Goal: Information Seeking & Learning: Learn about a topic

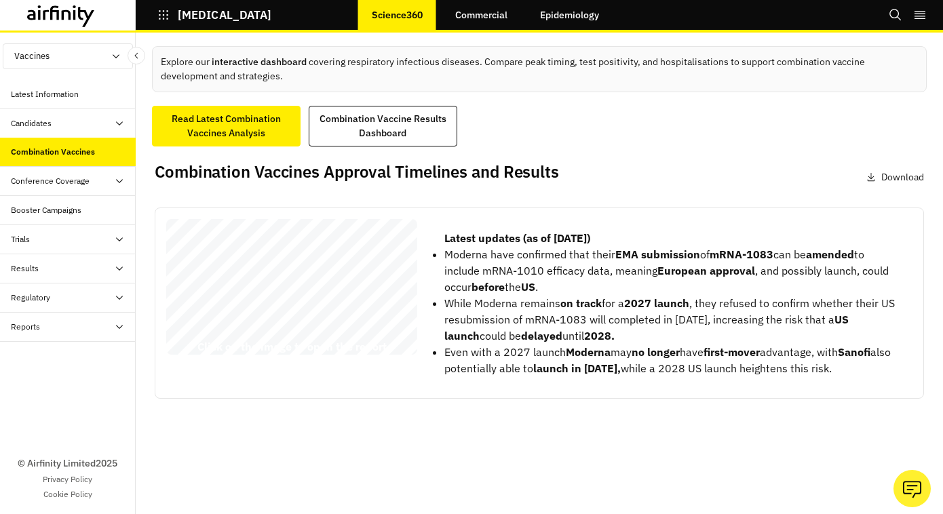
click at [69, 100] on div "Latest Information" at bounding box center [68, 94] width 136 height 29
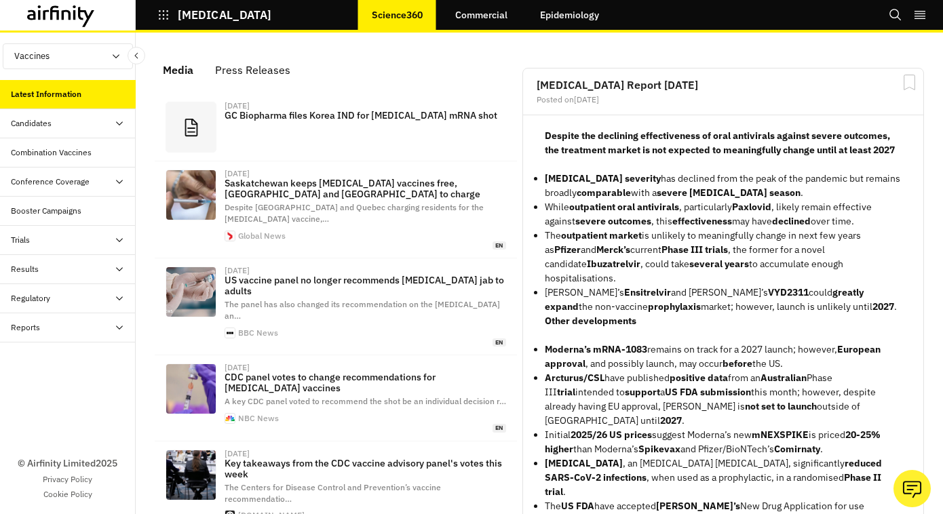
click at [893, 16] on icon "Search" at bounding box center [896, 15] width 14 height 14
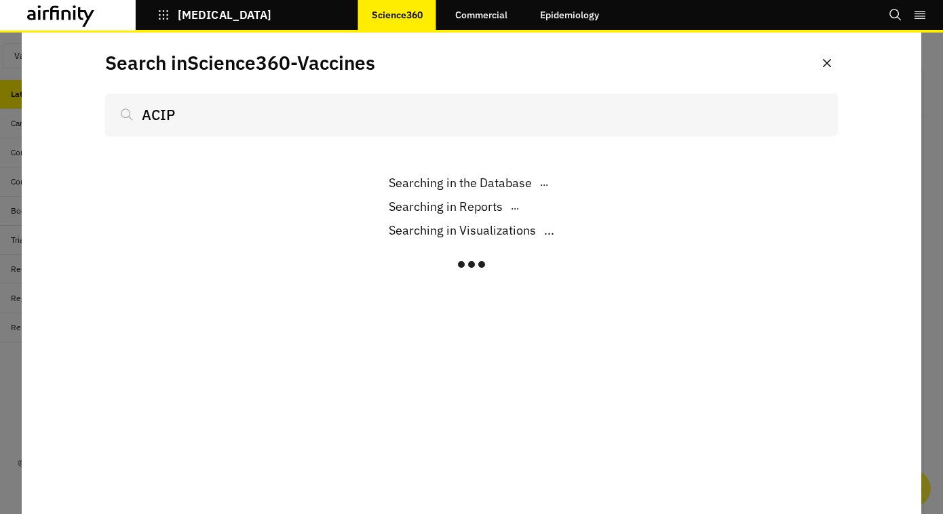
type input "ACIP"
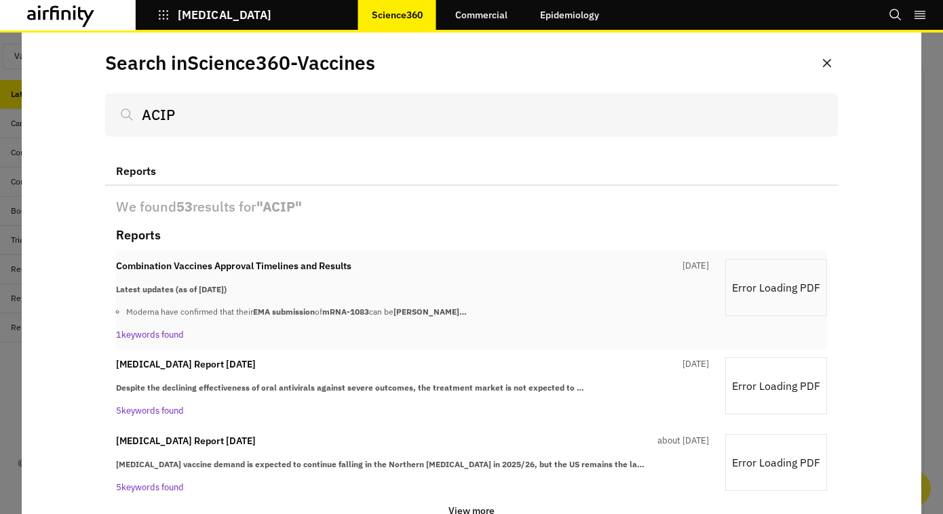
scroll to position [912, 407]
click at [173, 18] on button "[MEDICAL_DATA]" at bounding box center [214, 14] width 114 height 23
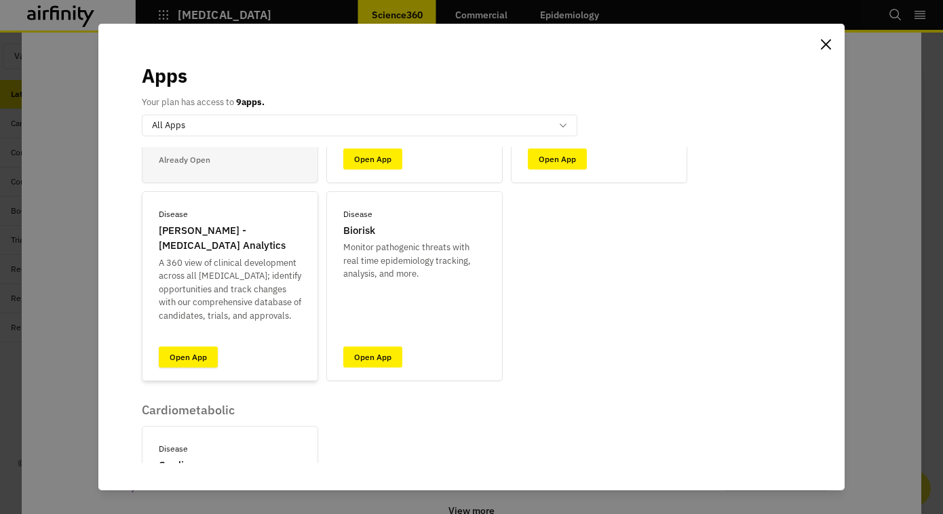
scroll to position [267, 0]
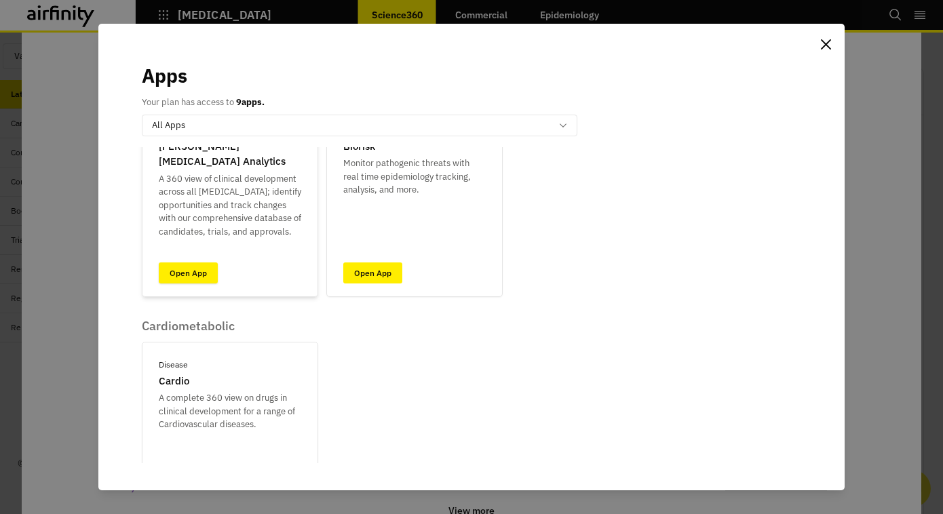
click at [190, 276] on link "Open App" at bounding box center [188, 273] width 59 height 21
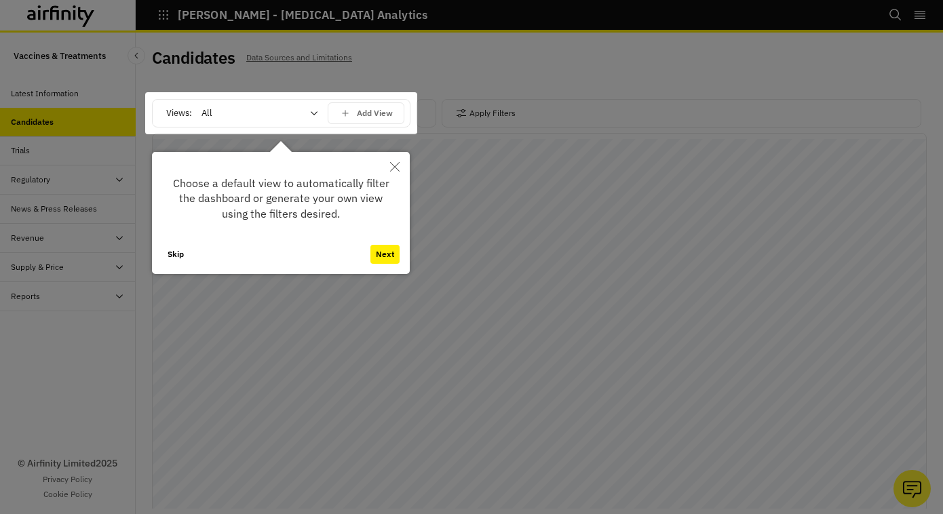
click at [393, 173] on button "Close" at bounding box center [395, 167] width 30 height 30
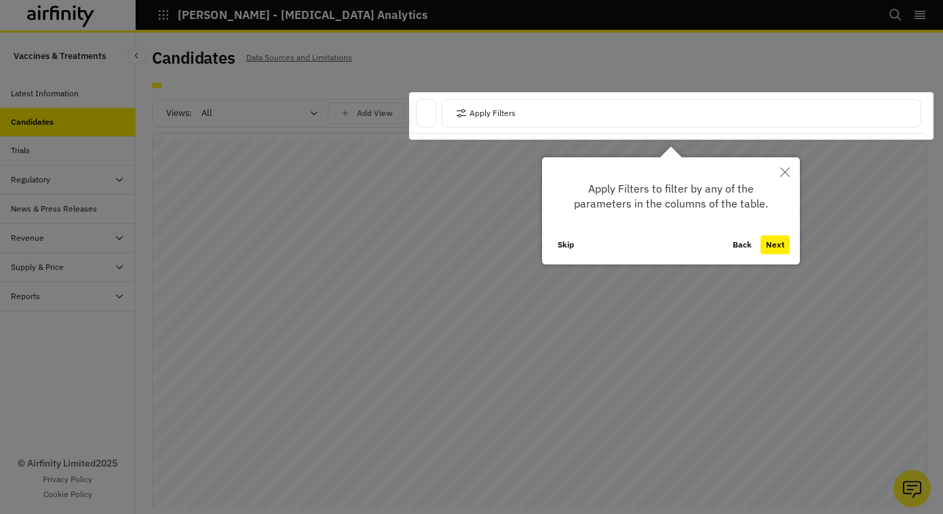
click at [783, 170] on icon "Close" at bounding box center [784, 172] width 9 height 9
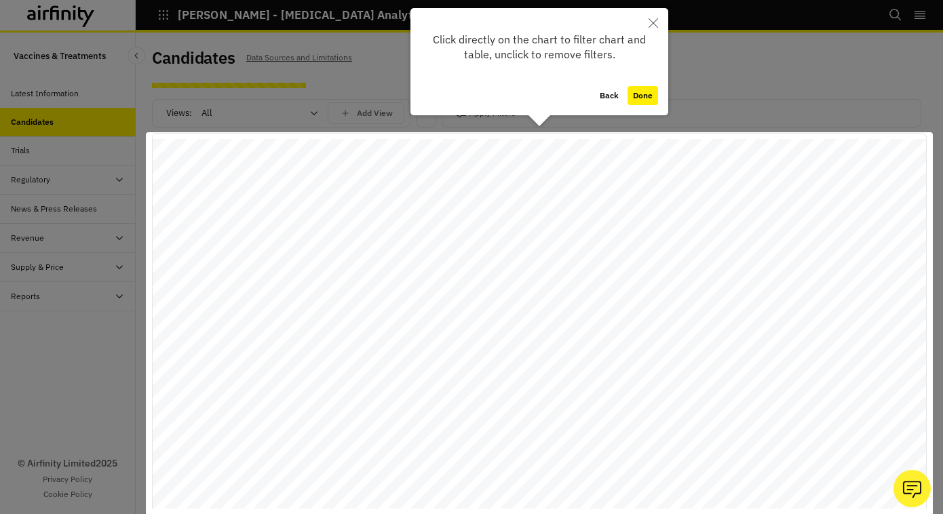
click at [657, 24] on icon "Close" at bounding box center [652, 22] width 9 height 9
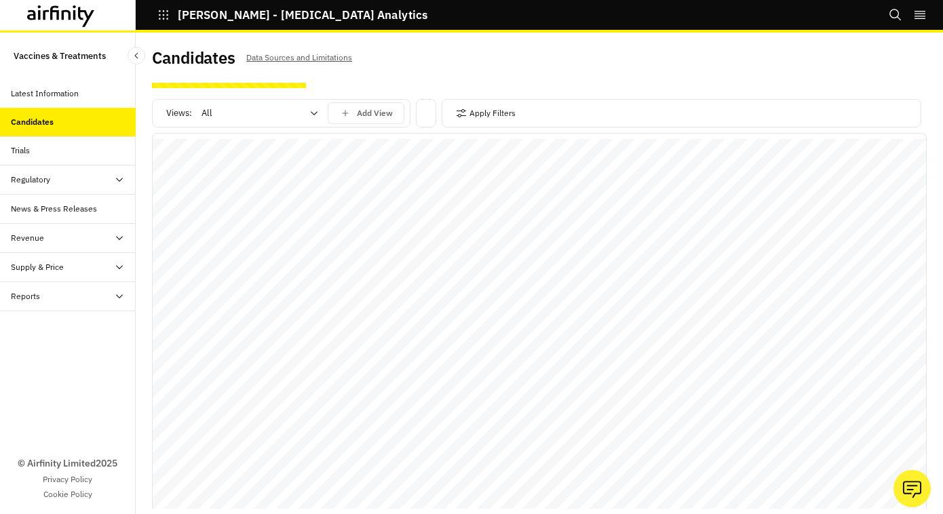
click at [68, 152] on div "Trials" at bounding box center [73, 150] width 125 height 12
